Goal: Task Accomplishment & Management: Use online tool/utility

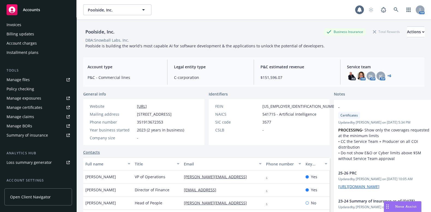
scroll to position [113, 0]
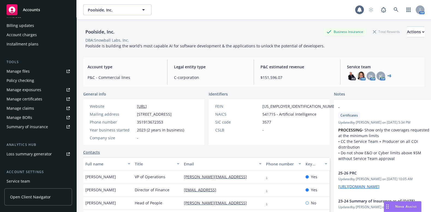
click at [37, 73] on link "Manage files" at bounding box center [38, 71] width 68 height 9
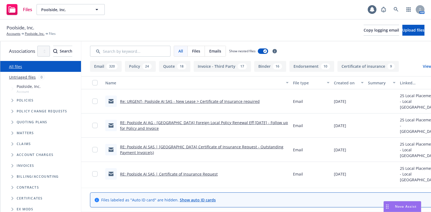
click at [259, 102] on link "Re: URGENT- Poolside AI SAS - New Lease > Certificate of Insurance required" at bounding box center [190, 101] width 140 height 5
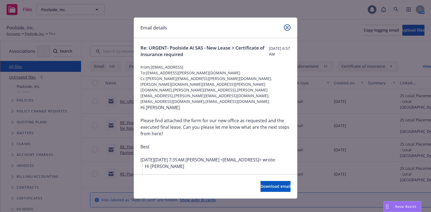
click at [285, 28] on icon "close" at bounding box center [286, 27] width 3 height 3
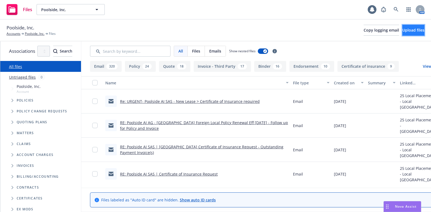
click at [402, 31] on span "Upload files" at bounding box center [413, 30] width 22 height 5
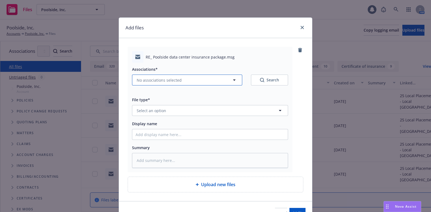
click at [169, 80] on span "No associations selected" at bounding box center [159, 80] width 45 height 6
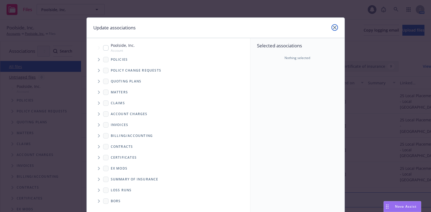
click at [331, 27] on link "close" at bounding box center [334, 27] width 7 height 7
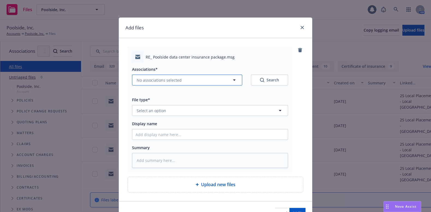
click at [167, 82] on span "No associations selected" at bounding box center [159, 80] width 45 height 6
type textarea "x"
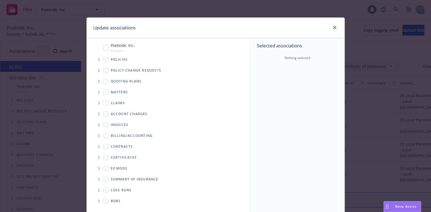
click at [105, 47] on div "Poolside, Inc. Account" at bounding box center [119, 48] width 32 height 10
checkbox input "true"
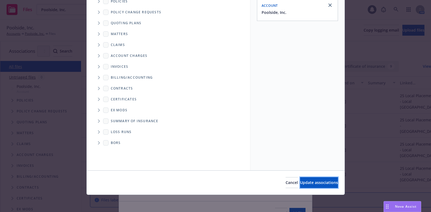
click at [300, 177] on button "Update associations" at bounding box center [319, 182] width 38 height 11
type textarea "x"
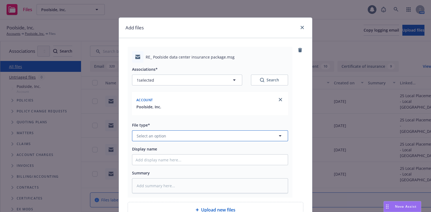
click at [163, 135] on button "Select an option" at bounding box center [210, 136] width 156 height 11
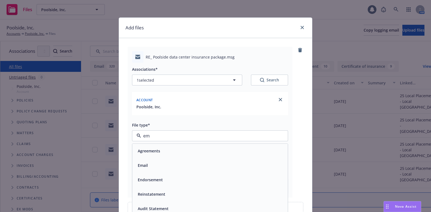
type input "ema"
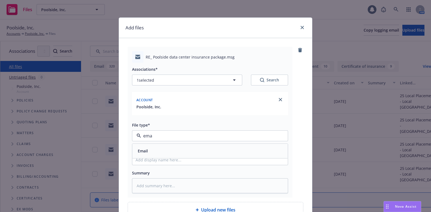
click at [156, 153] on div "Email" at bounding box center [209, 151] width 149 height 8
click at [154, 151] on span "Display name" at bounding box center [144, 149] width 25 height 5
click at [154, 155] on input "Display name" at bounding box center [209, 160] width 155 height 10
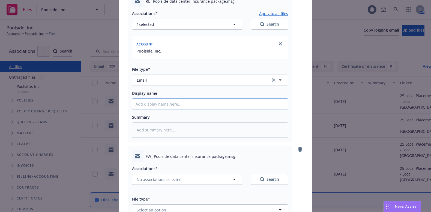
scroll to position [113, 0]
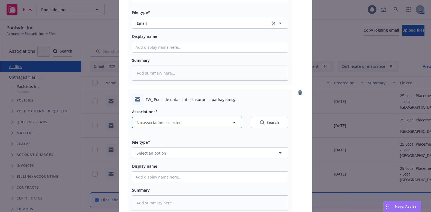
click at [186, 123] on button "No associations selected" at bounding box center [187, 122] width 110 height 11
type textarea "x"
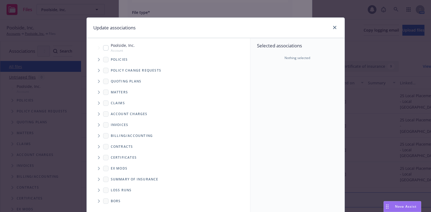
click at [103, 47] on input "Tree Example" at bounding box center [105, 47] width 5 height 5
checkbox input "true"
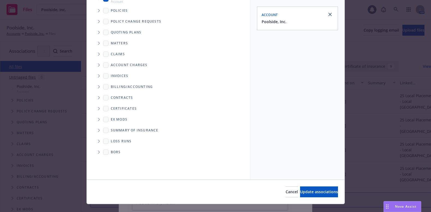
scroll to position [58, 0]
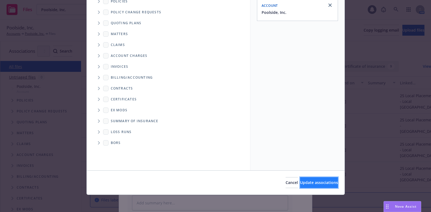
click at [319, 180] on span "Update associations" at bounding box center [319, 182] width 38 height 5
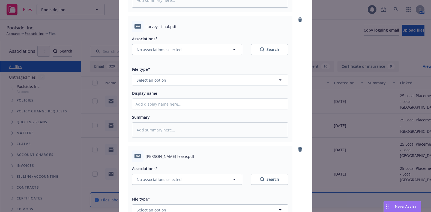
scroll to position [601, 0]
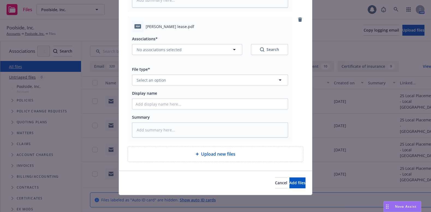
type textarea "x"
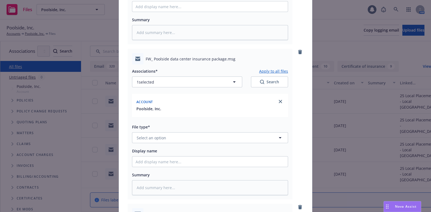
scroll to position [170, 0]
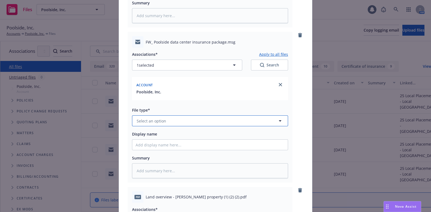
click at [181, 122] on button "Select an option" at bounding box center [210, 121] width 156 height 11
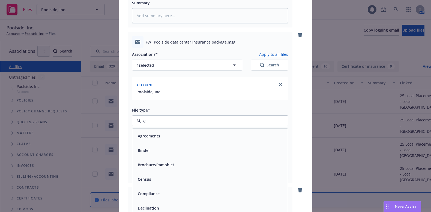
type input "em"
click at [162, 149] on div "Email" at bounding box center [209, 151] width 149 height 8
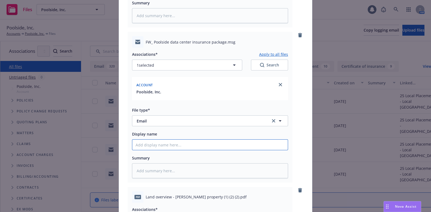
click at [161, 145] on input "Display name" at bounding box center [209, 145] width 155 height 10
type textarea "x"
type input "E"
type textarea "x"
type input "EM"
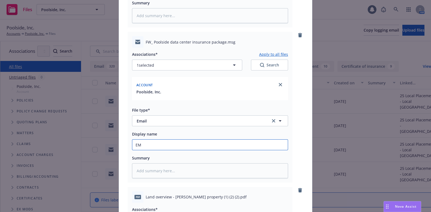
type textarea "x"
type input "EMa"
type textarea "x"
type input "EMai"
type textarea "x"
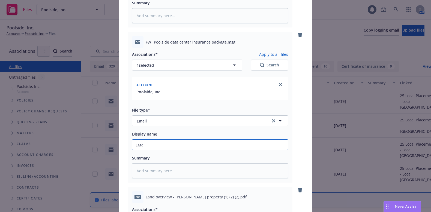
type input "EMail"
type textarea "x"
type input "EMai"
type textarea "x"
type input "EMa"
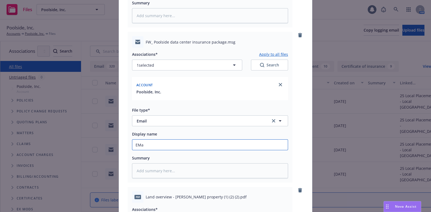
type textarea "x"
type input "EM"
type textarea "x"
type input "EM"
type textarea "x"
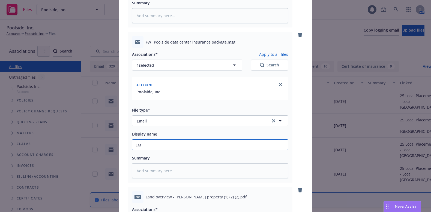
type input "EM f"
type textarea "x"
type input "EM fr"
type textarea "x"
type input "EM fro"
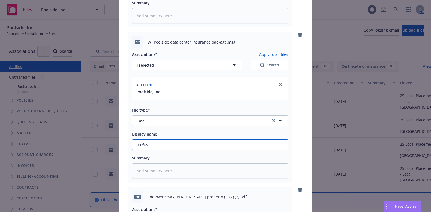
type textarea "x"
type input "EM from"
type textarea "x"
type input "EM from p"
type textarea "x"
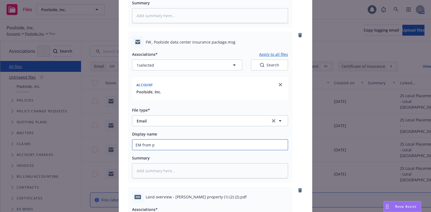
type input "EM from pr"
type textarea "x"
type input "EM from pro"
type textarea "x"
type input "EM from prod"
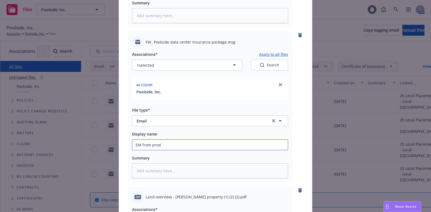
type textarea "x"
type input "EM from produ"
type textarea "x"
type input "EM from produc"
type textarea "x"
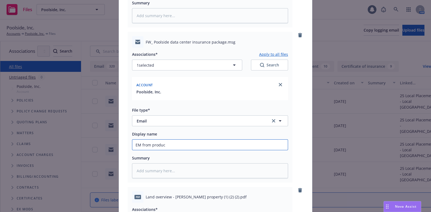
type input "EM from produce"
type textarea "x"
type input "EM from producer"
type textarea "x"
type input "EM from producer"
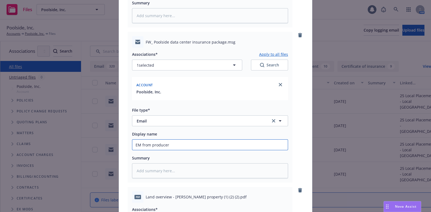
type textarea "x"
type input "EM from producer [PERSON_NAME]"
type textarea "x"
type input "EM from producer [PERSON_NAME]"
type textarea "x"
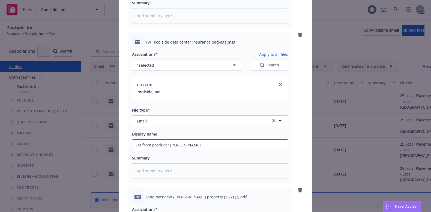
type input "EM from producer with"
type textarea "x"
type input "EM from producer with"
type textarea "x"
type input "EM from producer with le"
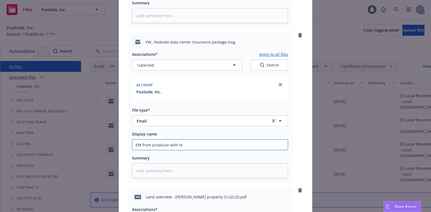
type textarea "x"
type input "EM from producer with [PERSON_NAME]"
type textarea "x"
type input "EM from producer with [PERSON_NAME]"
type textarea "x"
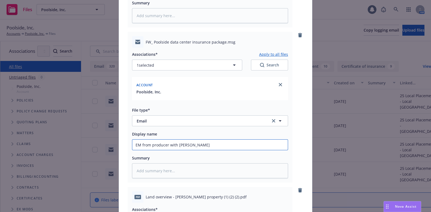
type input "EM from producer with lease"
type textarea "x"
type input "EM from producer with lease"
type textarea "x"
type input "EM from producer with lease d"
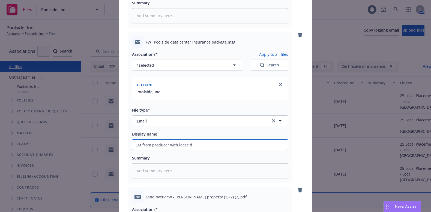
type textarea "x"
type input "EM from producer with lease do"
type textarea "x"
type input "EM from producer with lease doc"
type textarea "x"
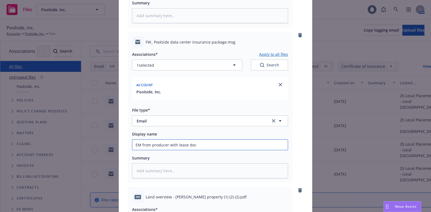
type input "EM from producer with lease docu"
type textarea "x"
type input "EM from producer with lease docume"
type textarea "x"
type input "EM from producer with lease documen"
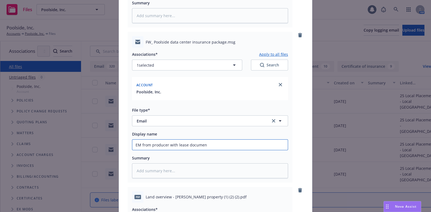
type textarea "x"
type input "EM from producer with lease document"
type textarea "x"
type input "EM from producer with lease documents"
type textarea "x"
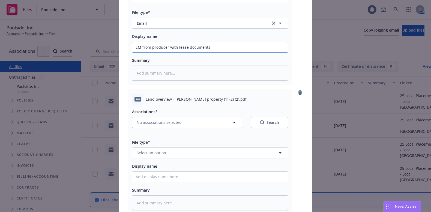
scroll to position [284, 0]
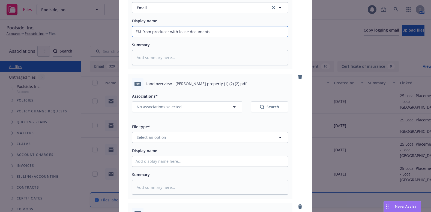
type input "EM from producer with lease documents"
click at [179, 108] on button "No associations selected" at bounding box center [187, 107] width 110 height 11
type textarea "x"
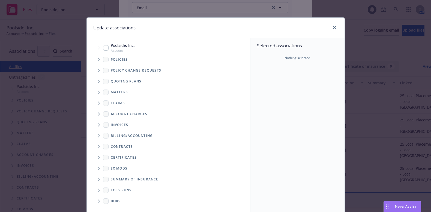
click at [104, 45] on input "Tree Example" at bounding box center [105, 47] width 5 height 5
checkbox input "true"
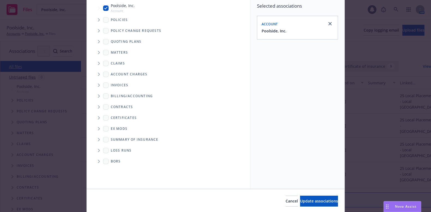
scroll to position [58, 0]
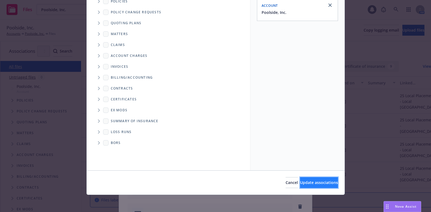
click at [308, 181] on span "Update associations" at bounding box center [319, 182] width 38 height 5
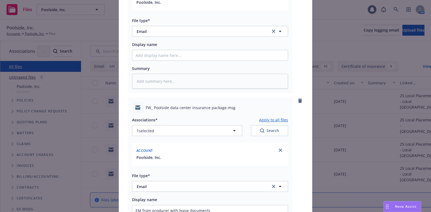
scroll to position [113, 0]
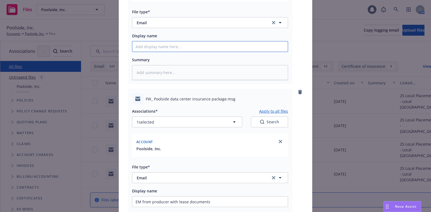
click at [148, 42] on input "Display name" at bounding box center [209, 46] width 155 height 10
type textarea "x"
type input "P"
type textarea "x"
type input "Poo"
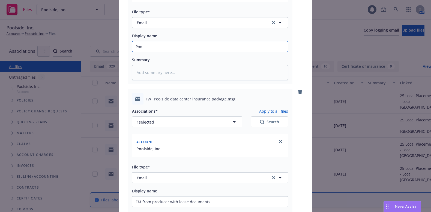
type textarea "x"
type input "Pool"
type textarea "x"
type input "Poolsi"
type textarea "x"
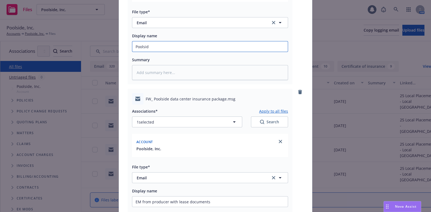
type input "Poolside"
type textarea "x"
type input "Poolside"
type textarea "x"
type input "Poolside D"
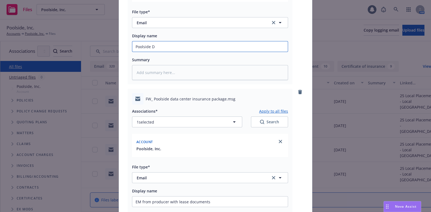
type textarea "x"
type input "Poolside Dat"
type textarea "x"
type input "Poolside Data"
type textarea "x"
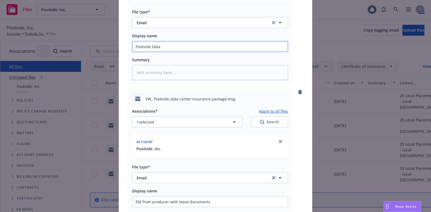
type input "Poolside Data"
type textarea "x"
type input "Poolside Data Ce"
type textarea "x"
type input "Poolside Data Cen"
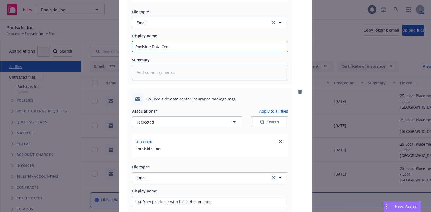
type textarea "x"
type input "Poolside Data Cent"
type textarea "x"
type input "Poolside Data Center"
type textarea "x"
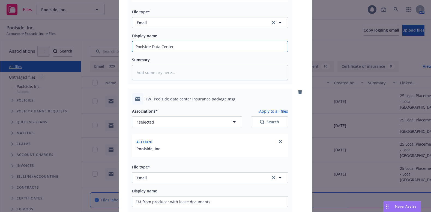
type input "Poolside Data Center"
type textarea "x"
type input "Poolside Data Center P"
type textarea "x"
type input "Poolside Data Center Pr"
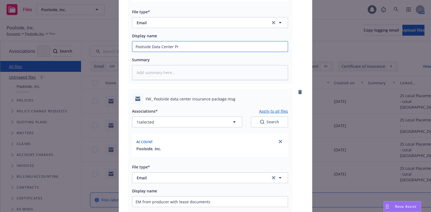
type textarea "x"
type input "Poolside Data Center Prop"
type textarea "x"
type input "Poolside Data Center Prope"
type textarea "x"
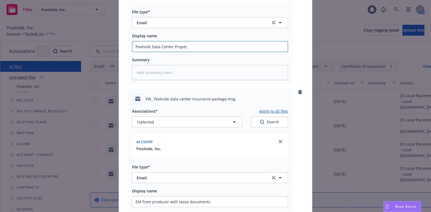
type input "Poolside Data Center Propert"
type textarea "x"
type input "Poolside Data Center Property"
type textarea "x"
type input "Poolside Data Center Property"
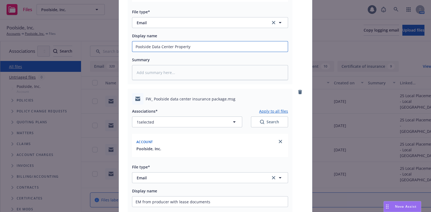
type textarea "x"
type input "Poolside Data Center Property"
type textarea "x"
type input "Poolside Data Center Propert"
type textarea "x"
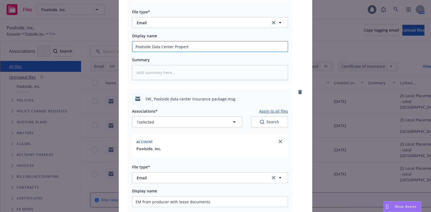
type input "Poolside Data Center Proper"
type textarea "x"
type input "Poolside Data Center Prope"
type textarea "x"
type input "Poolside Data Center Prop"
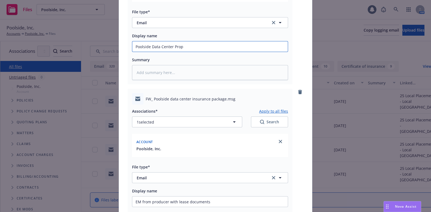
type textarea "x"
type input "Poolside Data Center Pro"
type textarea "x"
type input "Poolside Data Center Pr"
type textarea "x"
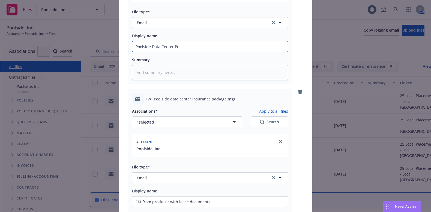
type input "Poolside Data Center P"
type textarea "x"
type input "Poolside Data Center"
type textarea "x"
type input "Poolside Data Center B"
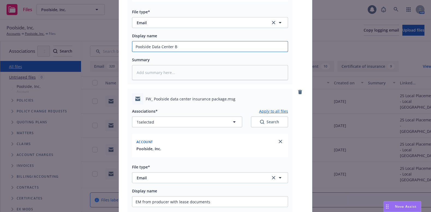
type textarea "x"
type input "Poolside Data Center Bu"
type textarea "x"
type input "Poolside Data Center [PERSON_NAME]"
type textarea "x"
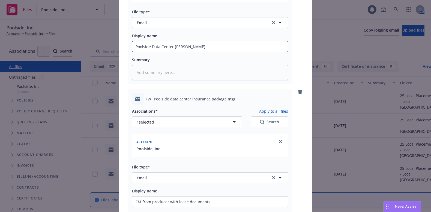
type input "Poolside Data Center Buil"
type textarea "x"
type input "Poolside Data Center Build"
type textarea "x"
type input "Poolside Data Center Build o"
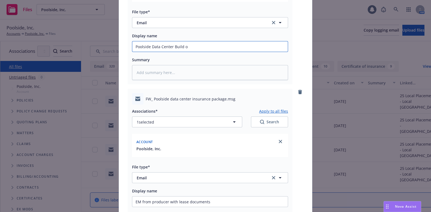
type textarea "x"
type input "Poolside Data Center Build ou"
type textarea "x"
type input "Poolside Data Center Build o"
type textarea "x"
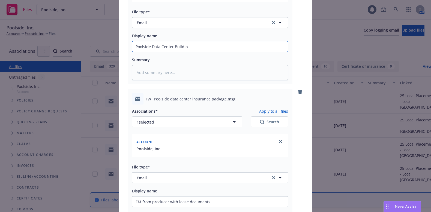
type input "Poolside Data Center Build"
type textarea "x"
type input "Poolside Data Center Build O"
type textarea "x"
type input "Poolside Data Center Build Ou"
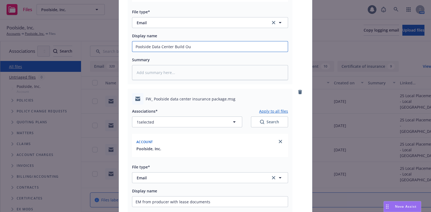
type textarea "x"
type input "Poolside Data Center Build Out"
type textarea "x"
click at [175, 47] on input "Poolside Data Center Build Out" at bounding box center [209, 46] width 155 height 10
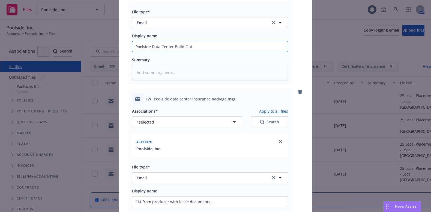
click at [175, 47] on input "Poolside Data Center Build Out" at bounding box center [209, 46] width 155 height 10
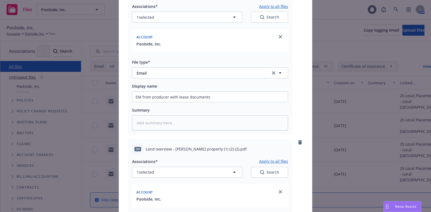
scroll to position [227, 0]
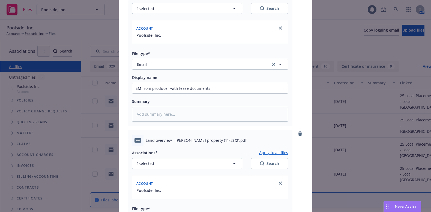
type input "Poolside Data Center Build Out"
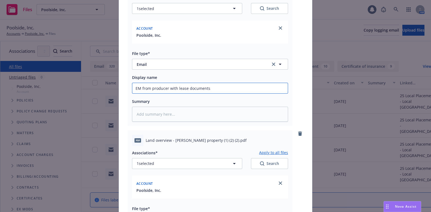
click at [174, 88] on input "EM from producer with lease documents" at bounding box center [209, 88] width 155 height 10
type textarea "x"
type input "EM from producer with documents"
type textarea "x"
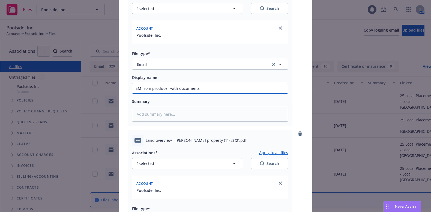
type input "EM from producer with documents ("
type textarea "x"
type input "EM from producer with documents (l"
type textarea "x"
type input "EM from producer with documents ("
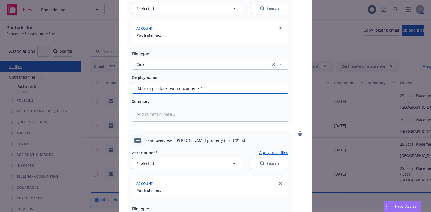
type textarea "x"
type input "EM from producer with documents (L"
type textarea "x"
type input "EM from producer with documents (Le"
type textarea "x"
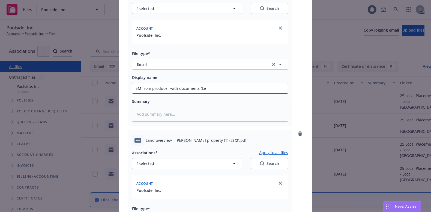
type input "EM from producer with documents (Lea"
type textarea "x"
type input "EM from producer with documents (Leas"
type textarea "x"
type input "EM from producer with documents (Lease"
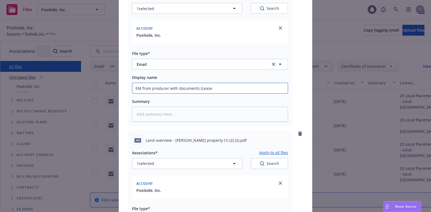
type textarea "x"
type input "EM from producer with documents (Lease,"
type textarea "x"
type input "EM from producer with documents (Lease, s"
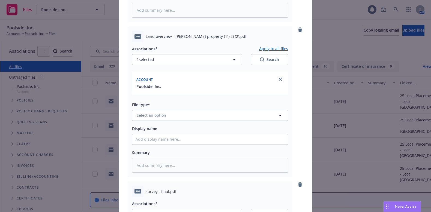
scroll to position [341, 0]
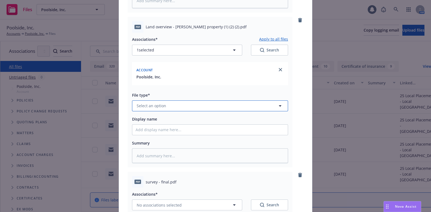
click at [204, 108] on button "Select an option" at bounding box center [210, 106] width 156 height 11
click at [202, 121] on div "Other" at bounding box center [209, 121] width 149 height 8
click at [192, 133] on input "Display name" at bounding box center [209, 130] width 155 height 10
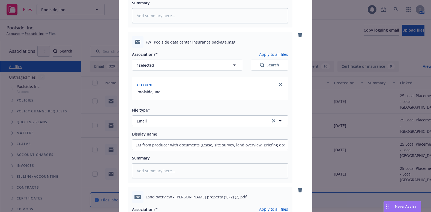
scroll to position [113, 0]
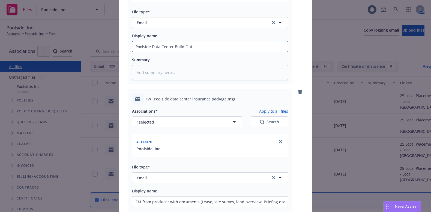
drag, startPoint x: 199, startPoint y: 45, endPoint x: 130, endPoint y: 46, distance: 68.9
click at [132, 46] on input "Poolside Data Center Build Out" at bounding box center [209, 46] width 155 height 10
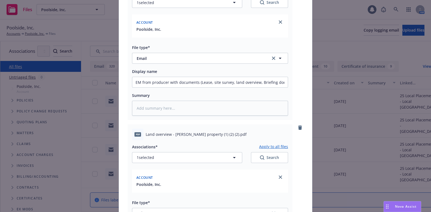
scroll to position [284, 0]
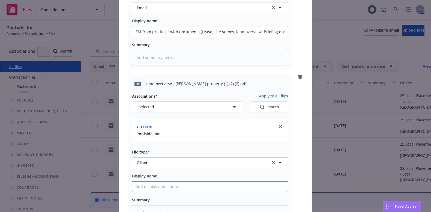
click at [151, 183] on input "Display name" at bounding box center [209, 187] width 155 height 10
paste input "Poolside Data Center Build Out"
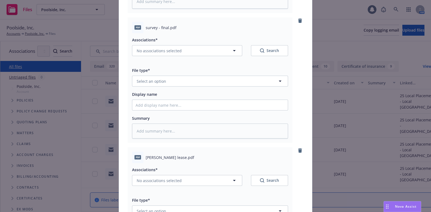
scroll to position [511, 0]
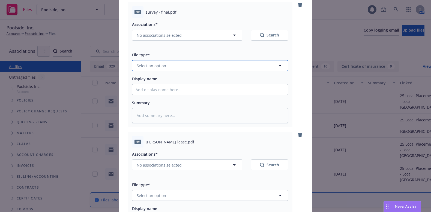
click at [180, 66] on button "Select an option" at bounding box center [210, 65] width 156 height 11
click at [182, 77] on div "Other" at bounding box center [209, 81] width 149 height 8
click at [182, 87] on div "Associations* No associations selected Search File type* Other Other Other Disp…" at bounding box center [210, 70] width 156 height 105
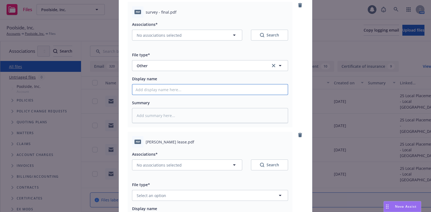
click at [181, 90] on input "Display name" at bounding box center [209, 89] width 155 height 10
paste input "Poolside Data Center Build Out - Land Overview"
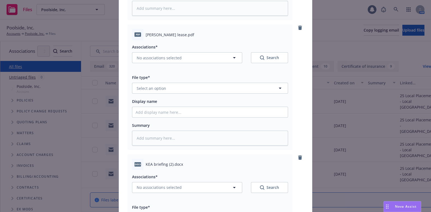
scroll to position [624, 0]
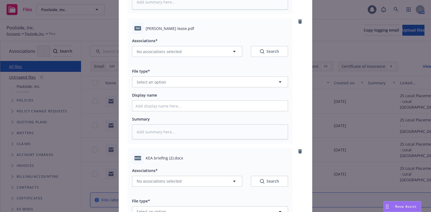
click at [155, 88] on div "Associations* No associations selected Search File type* Select an option Displ…" at bounding box center [210, 86] width 156 height 105
click at [155, 85] on button "Select an option" at bounding box center [210, 82] width 156 height 11
click at [152, 95] on div "Other" at bounding box center [209, 97] width 149 height 8
click at [153, 104] on input "Display name" at bounding box center [209, 106] width 155 height 10
paste input "Poolside Data Center Build Out - Land Overview"
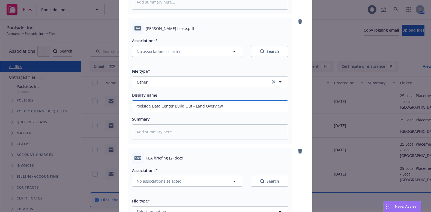
drag, startPoint x: 218, startPoint y: 104, endPoint x: 193, endPoint y: 108, distance: 24.8
click at [193, 108] on input "Poolside Data Center Build Out - Land Overview" at bounding box center [209, 106] width 155 height 10
drag, startPoint x: 238, startPoint y: 106, endPoint x: 197, endPoint y: 104, distance: 41.7
click at [197, 104] on input "Poolside Data Center Build Out - Lease w/ [PERSON_NAME][GEOGRAPHIC_DATA]" at bounding box center [209, 106] width 155 height 10
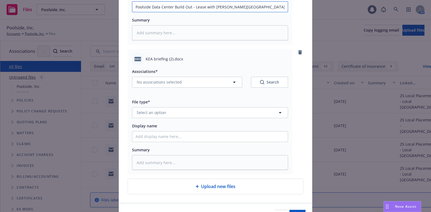
scroll to position [738, 0]
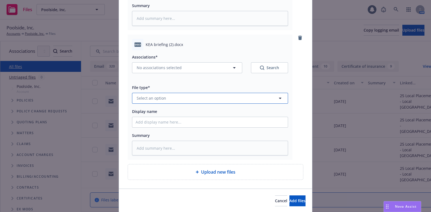
click at [180, 98] on button "Select an option" at bounding box center [210, 98] width 156 height 11
click at [180, 113] on div "Other" at bounding box center [209, 114] width 149 height 8
click at [169, 119] on div "Associations* No associations selected Search File type* Other Other Other Disp…" at bounding box center [210, 102] width 156 height 105
click at [168, 120] on input "Display name" at bounding box center [209, 122] width 155 height 10
paste input "Poolside Data Center Build Out - Land Overview"
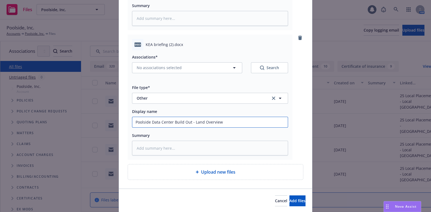
drag, startPoint x: 190, startPoint y: 122, endPoint x: 236, endPoint y: 122, distance: 45.8
click at [236, 122] on input "Poolside Data Center Build Out - Land Overview" at bounding box center [209, 122] width 155 height 10
click at [295, 155] on div "docx KEA briefing (2).docx Associations* No associations selected Search File t…" at bounding box center [215, 98] width 175 height 126
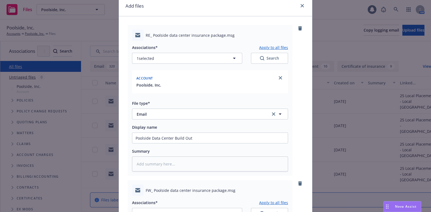
scroll to position [0, 0]
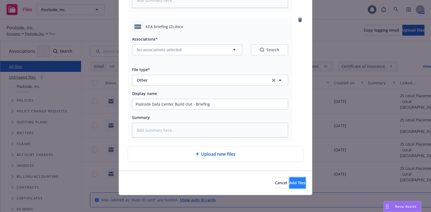
click at [290, 181] on span "Add files" at bounding box center [297, 182] width 16 height 5
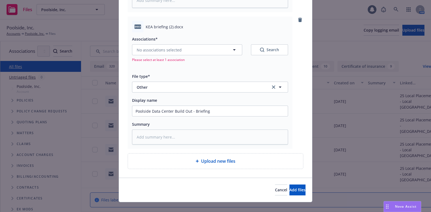
click at [209, 55] on div "No associations selected Search Please select at least 1 association" at bounding box center [210, 53] width 156 height 18
click at [208, 50] on button "No associations selected" at bounding box center [187, 49] width 110 height 11
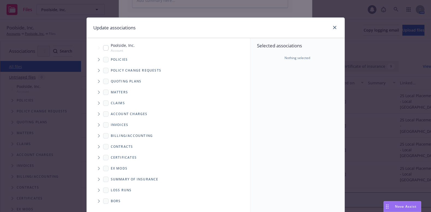
click at [104, 47] on input "Tree Example" at bounding box center [105, 47] width 5 height 5
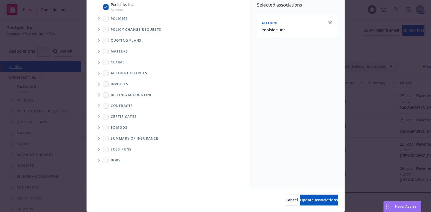
scroll to position [58, 0]
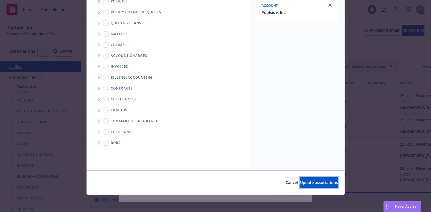
click at [308, 178] on button "Update associations" at bounding box center [319, 182] width 38 height 11
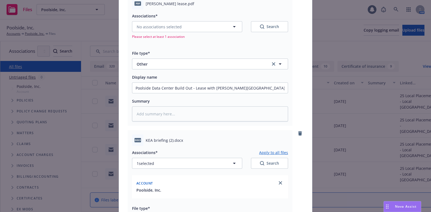
scroll to position [599, 0]
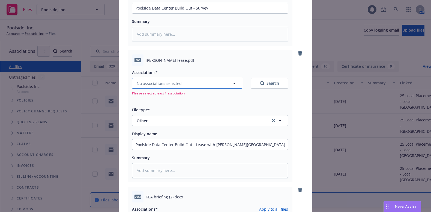
click at [163, 81] on span "No associations selected" at bounding box center [159, 84] width 45 height 6
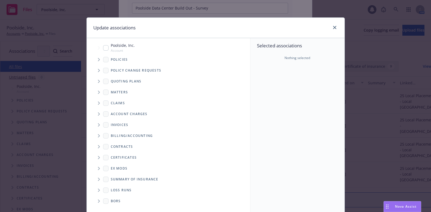
click at [103, 45] on input "Tree Example" at bounding box center [105, 47] width 5 height 5
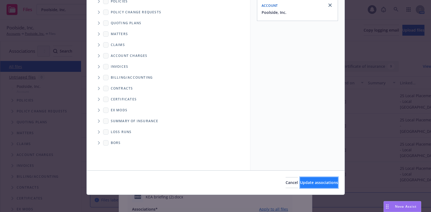
click at [311, 183] on span "Update associations" at bounding box center [319, 182] width 38 height 5
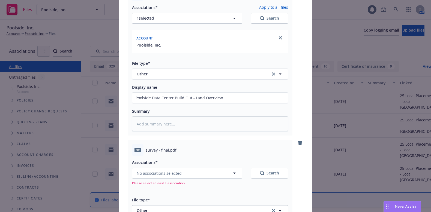
scroll to position [372, 0]
click at [156, 181] on span "Please select at least 1 association" at bounding box center [210, 183] width 156 height 5
click at [160, 175] on span "No associations selected" at bounding box center [159, 174] width 45 height 6
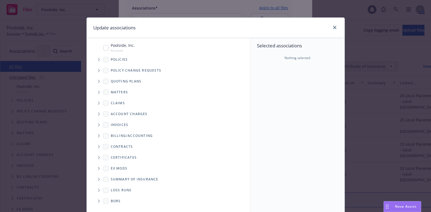
click at [104, 48] on input "Tree Example" at bounding box center [105, 47] width 5 height 5
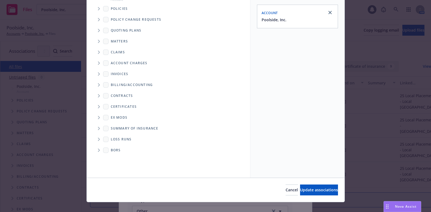
scroll to position [58, 0]
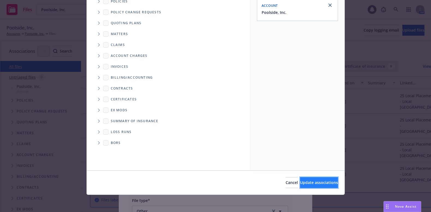
click at [309, 180] on span "Update associations" at bounding box center [319, 182] width 38 height 5
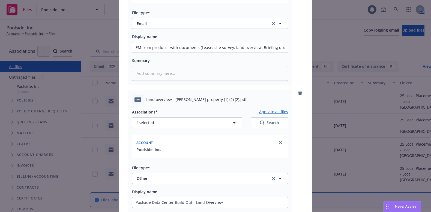
scroll to position [202, 0]
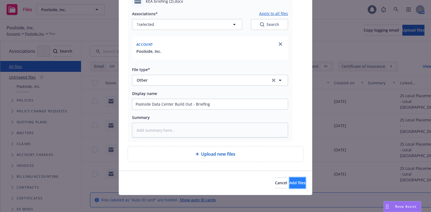
click at [292, 183] on span "Add files" at bounding box center [297, 182] width 16 height 5
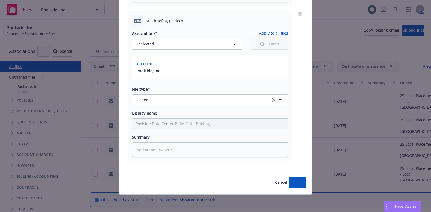
scroll to position [812, 0]
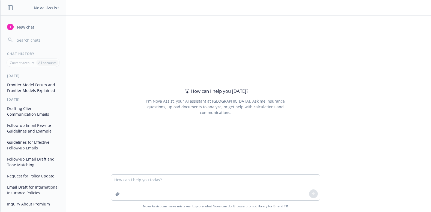
click at [14, 84] on button "Frontier Model Forum and Frontier Models Explained" at bounding box center [33, 87] width 56 height 15
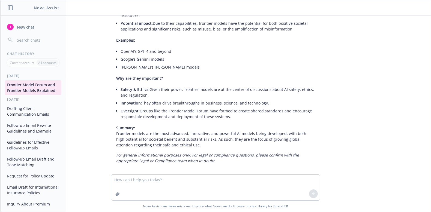
scroll to position [268, 0]
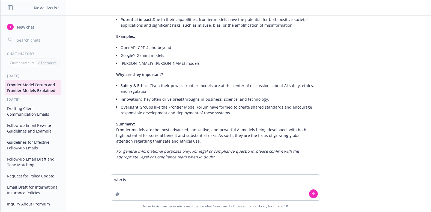
type textarea "who is LONGFELLOW RANCH PARTNERS, LP"
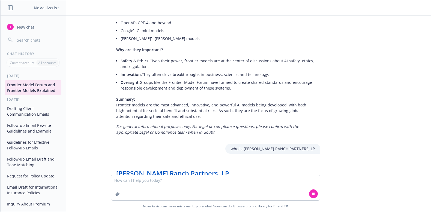
scroll to position [382, 0]
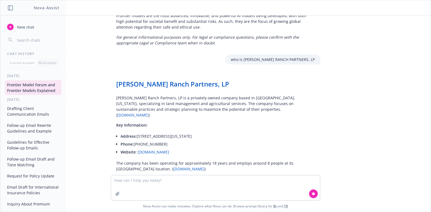
click at [175, 84] on link "Longfellow Ranch Partners, LP" at bounding box center [172, 84] width 113 height 9
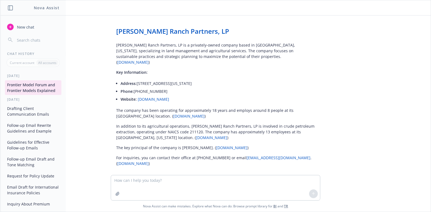
scroll to position [435, 0]
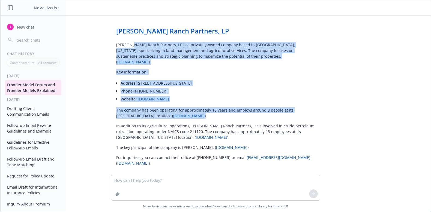
drag, startPoint x: 125, startPoint y: 46, endPoint x: 196, endPoint y: 110, distance: 95.3
click at [196, 110] on div "Longfellow Ranch Partners, LP Longfellow Ranch Partners, LP is a privately-owne…" at bounding box center [215, 93] width 209 height 150
click at [196, 110] on p "The company has been operating for approximately 18 years and employs around 8 …" at bounding box center [215, 112] width 198 height 11
